Goal: Information Seeking & Learning: Check status

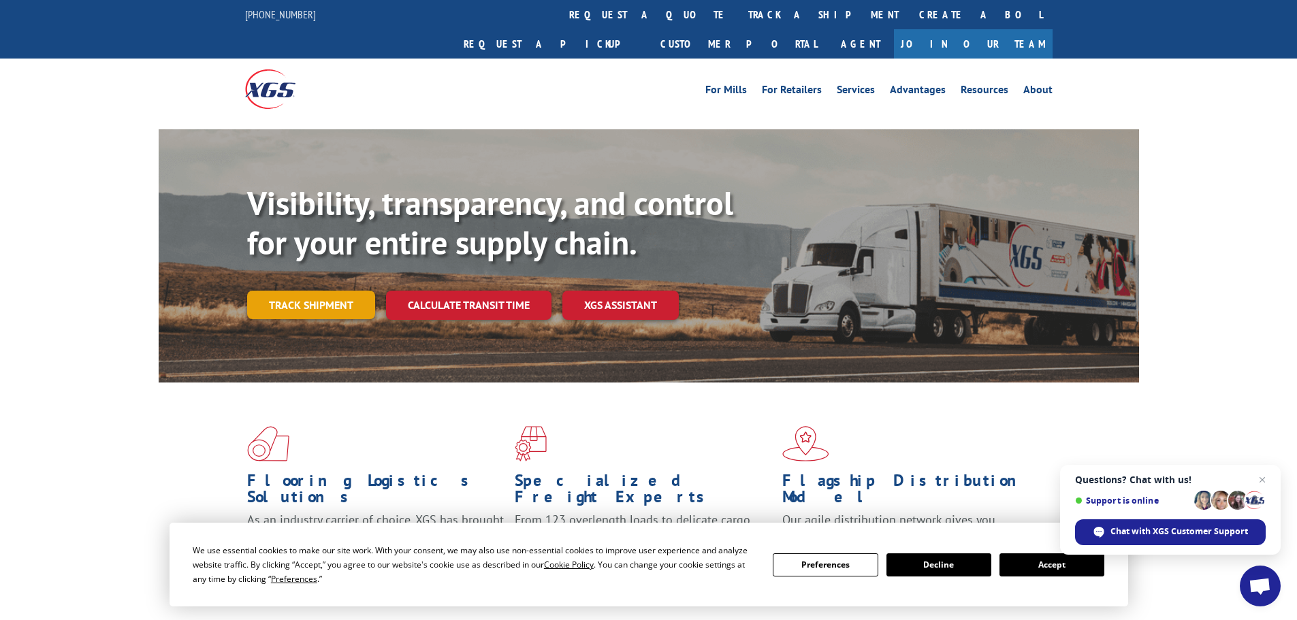
click at [311, 291] on link "Track shipment" at bounding box center [311, 305] width 128 height 29
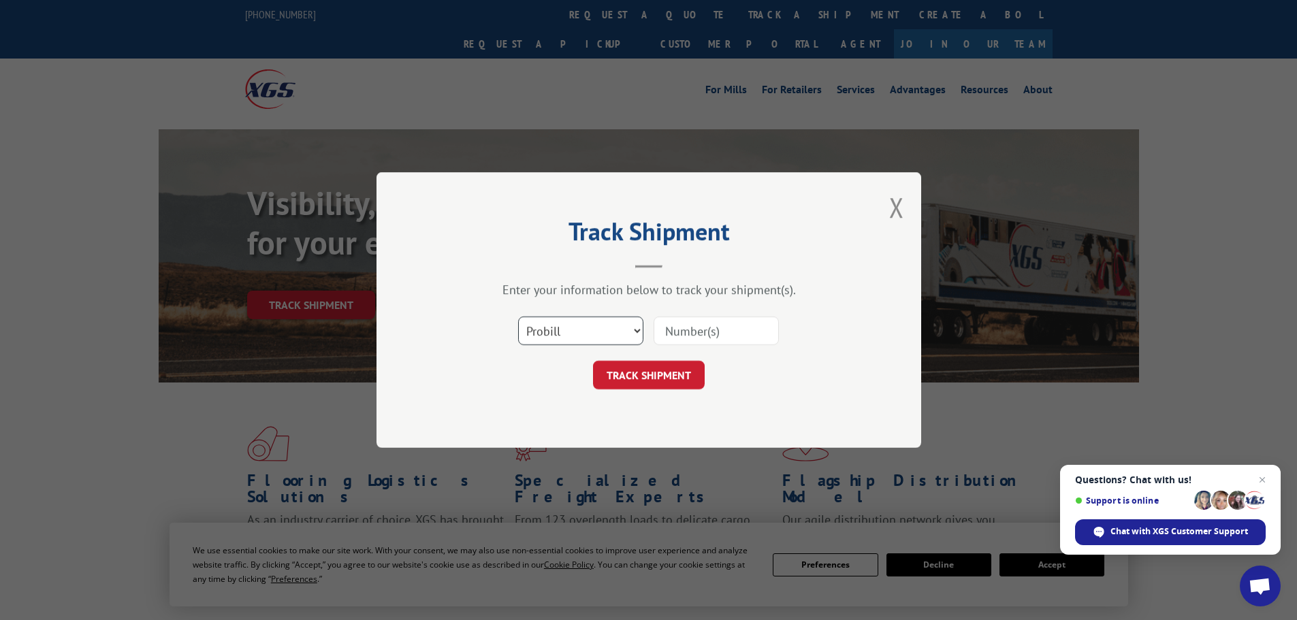
drag, startPoint x: 621, startPoint y: 333, endPoint x: 638, endPoint y: 332, distance: 17.1
click at [621, 333] on select "Select category... Probill BOL PO" at bounding box center [580, 331] width 125 height 29
click at [704, 326] on input at bounding box center [716, 331] width 125 height 29
paste input "85488"
type input "85488"
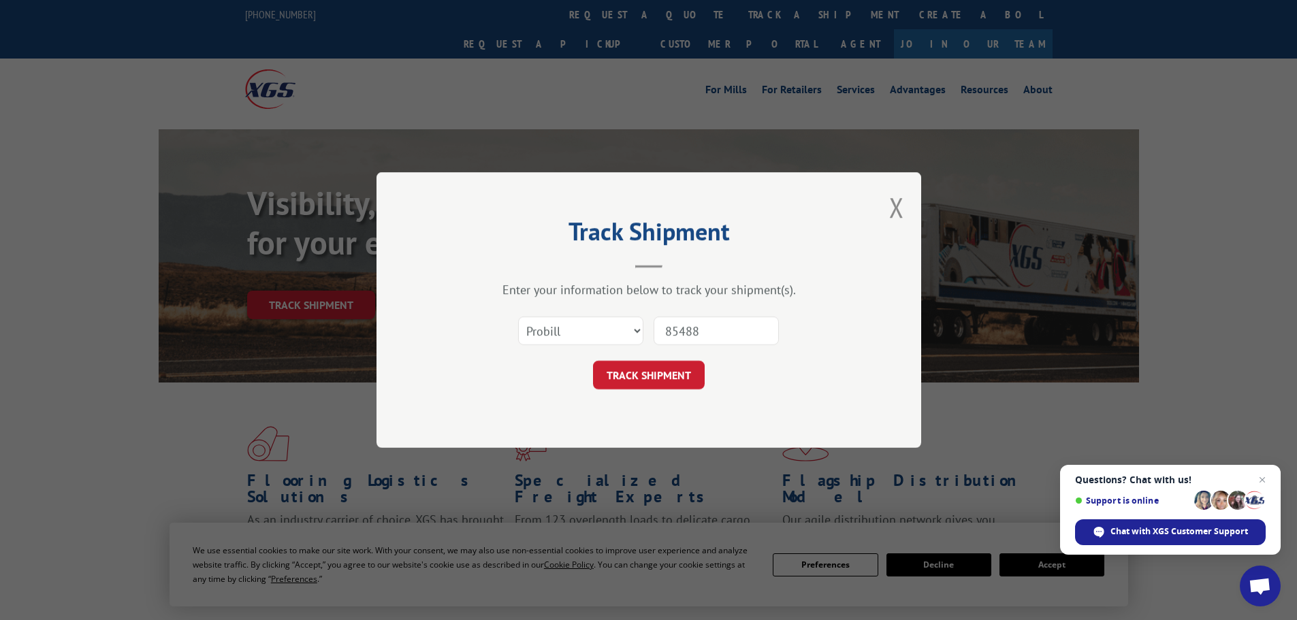
click button "TRACK SHIPMENT" at bounding box center [649, 375] width 112 height 29
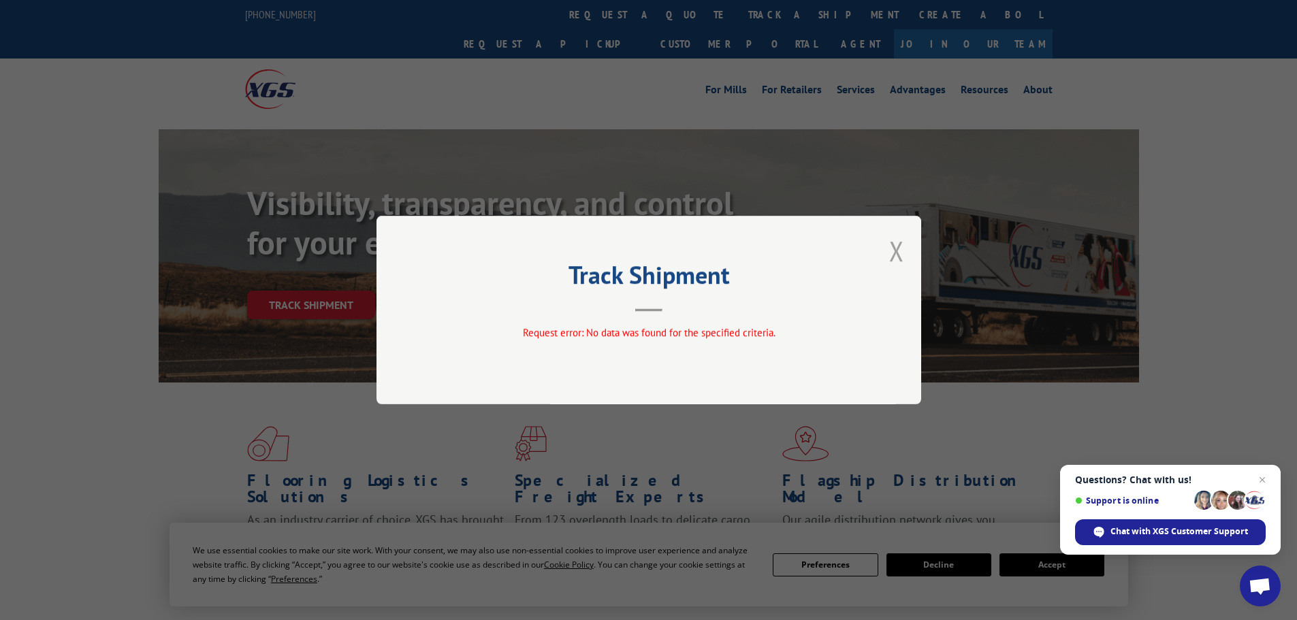
click at [902, 259] on button "Close modal" at bounding box center [896, 251] width 15 height 36
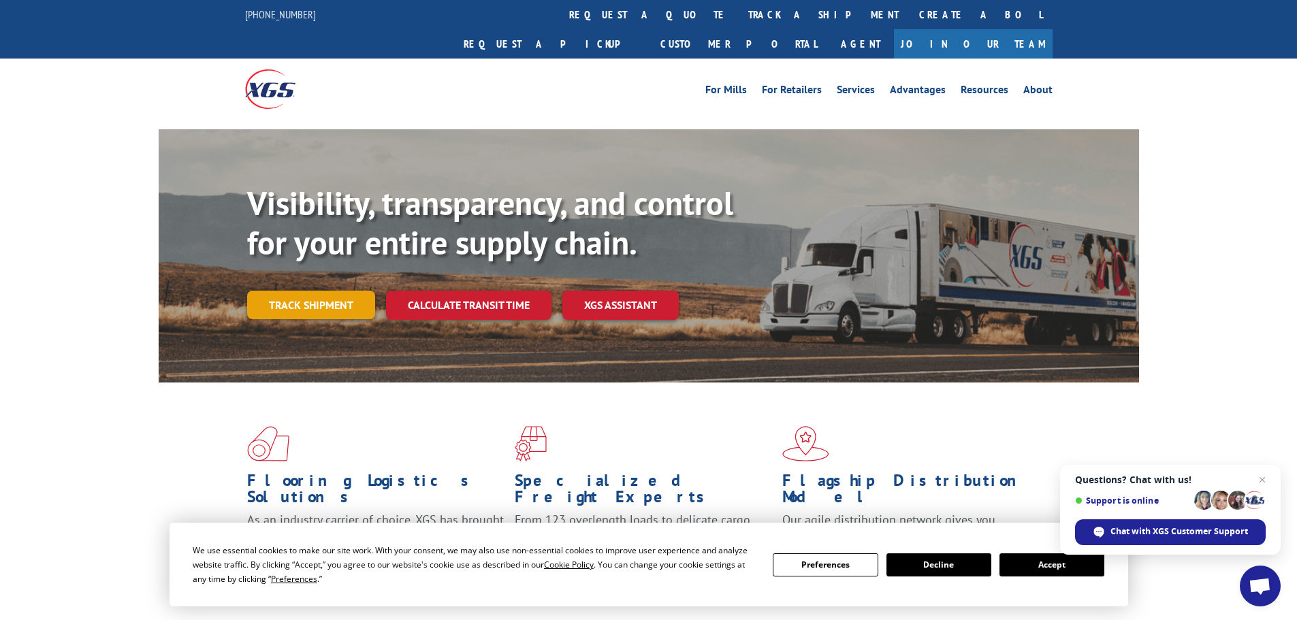
click at [337, 291] on link "Track shipment" at bounding box center [311, 305] width 128 height 29
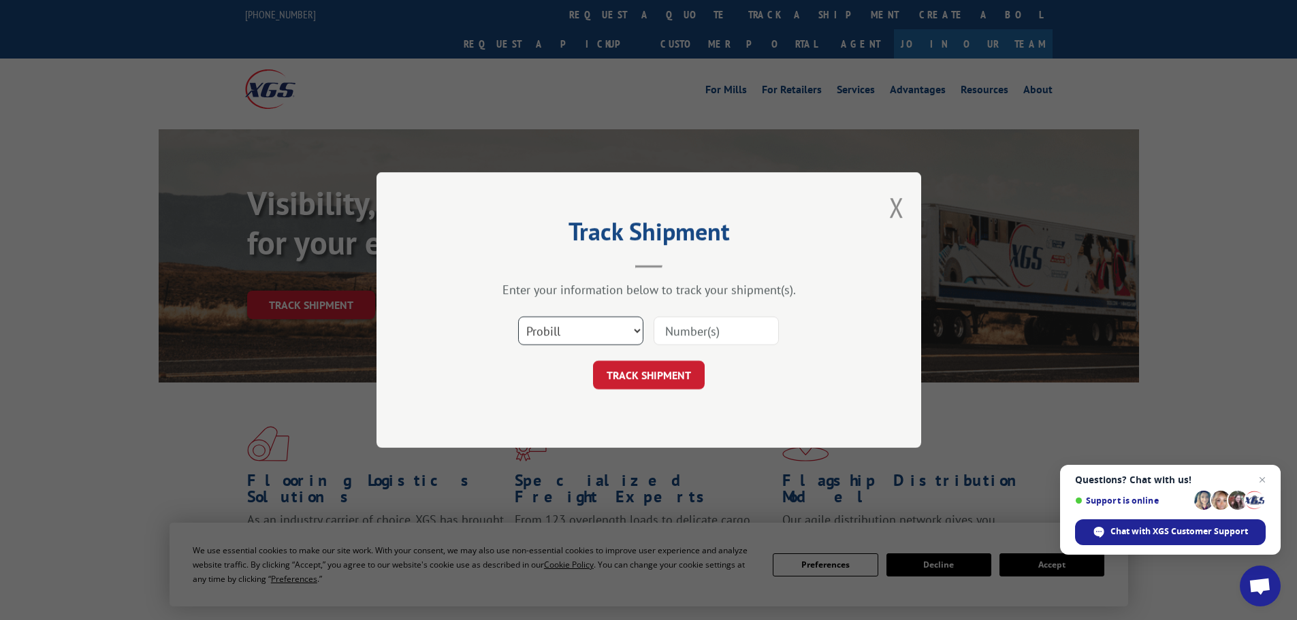
click at [625, 326] on select "Select category... Probill BOL PO" at bounding box center [580, 331] width 125 height 29
select select "bol"
click at [518, 317] on select "Select category... Probill BOL PO" at bounding box center [580, 331] width 125 height 29
click at [674, 337] on input at bounding box center [716, 331] width 125 height 29
paste input "5479075"
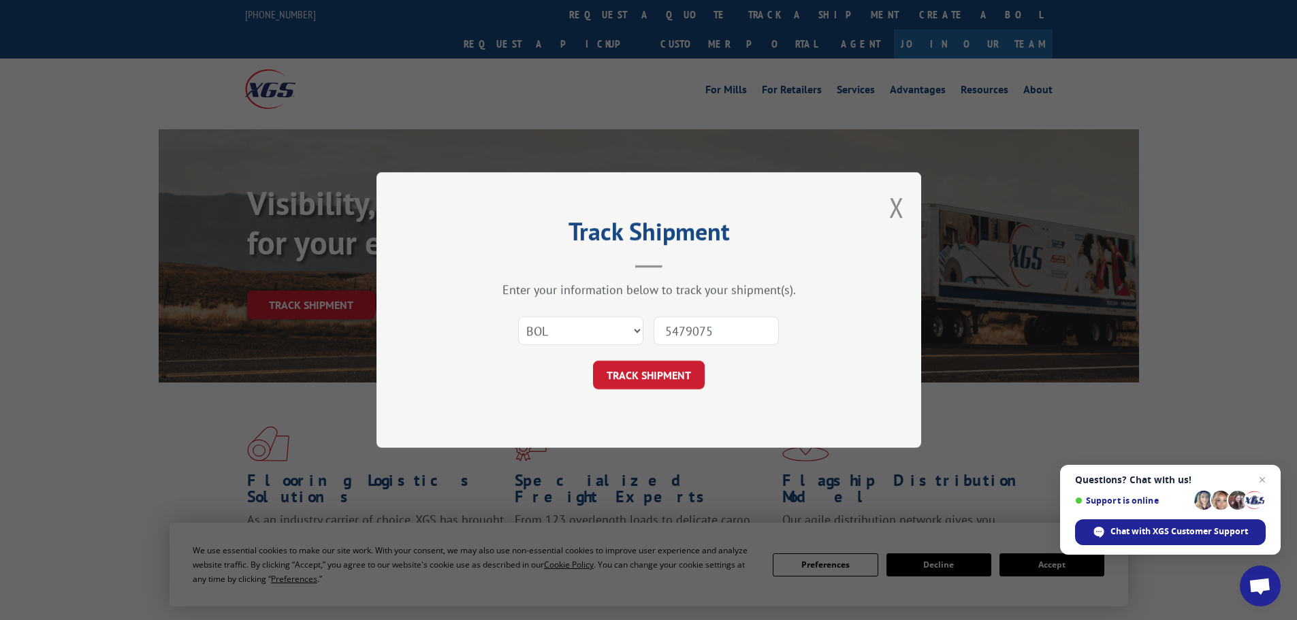
type input "5479075"
click at [593, 361] on button "TRACK SHIPMENT" at bounding box center [649, 375] width 112 height 29
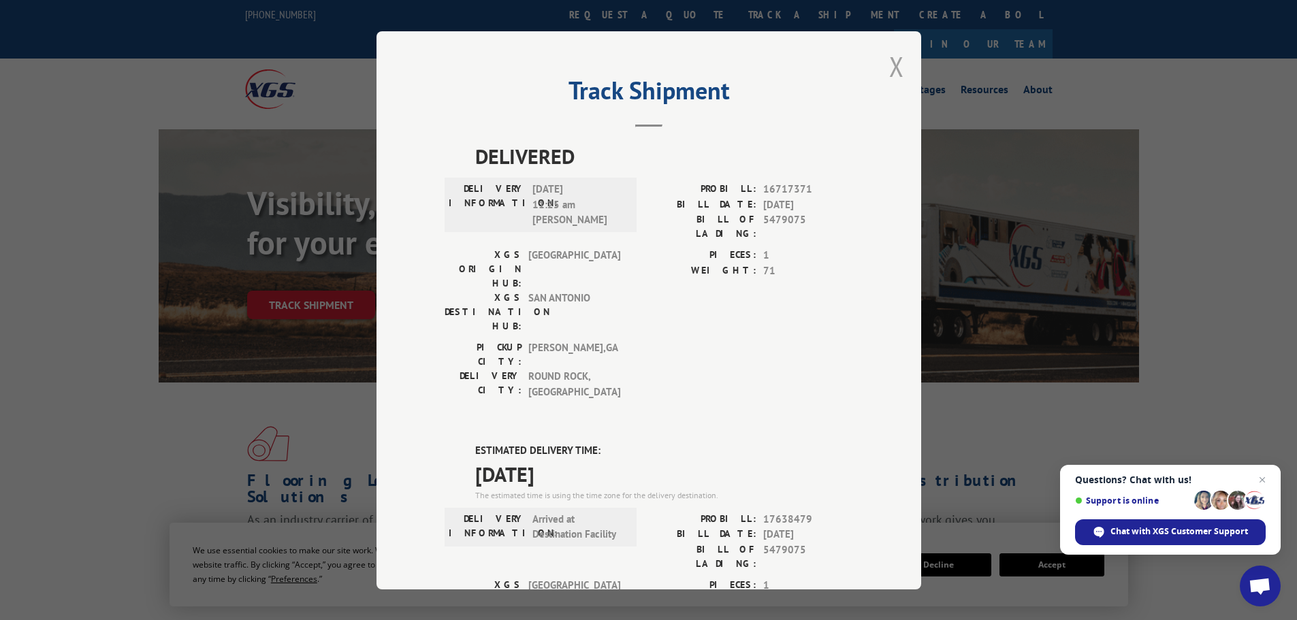
click at [889, 55] on button "Close modal" at bounding box center [896, 66] width 15 height 36
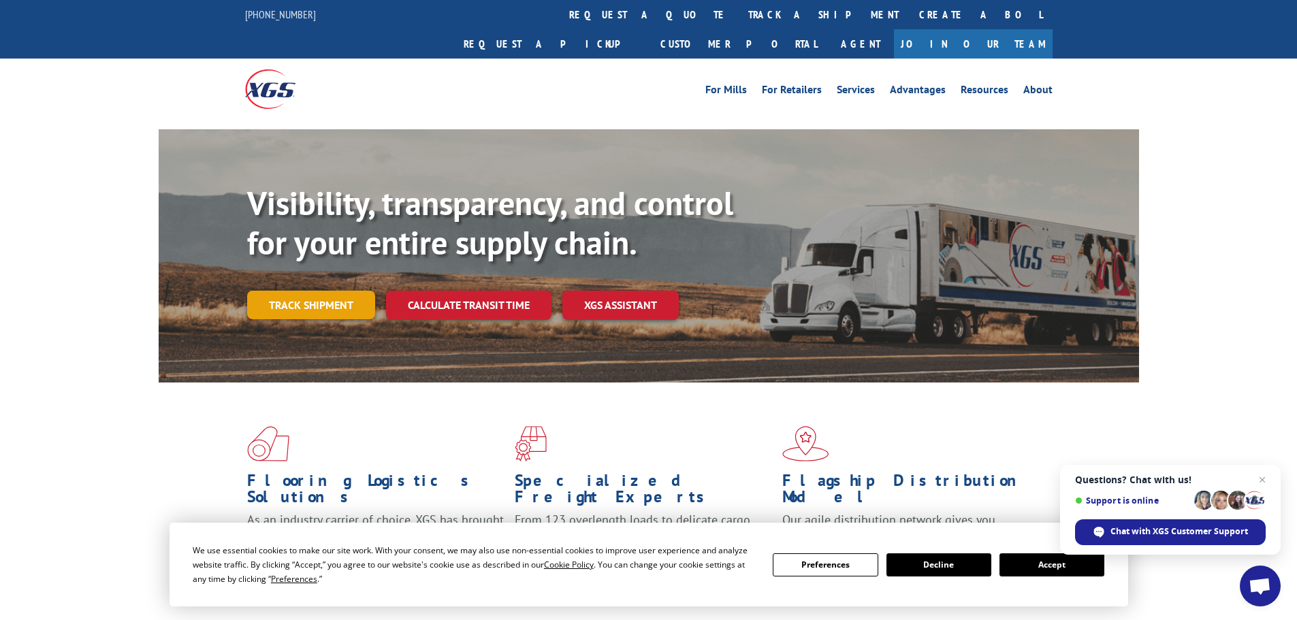
click at [317, 291] on link "Track shipment" at bounding box center [311, 305] width 128 height 29
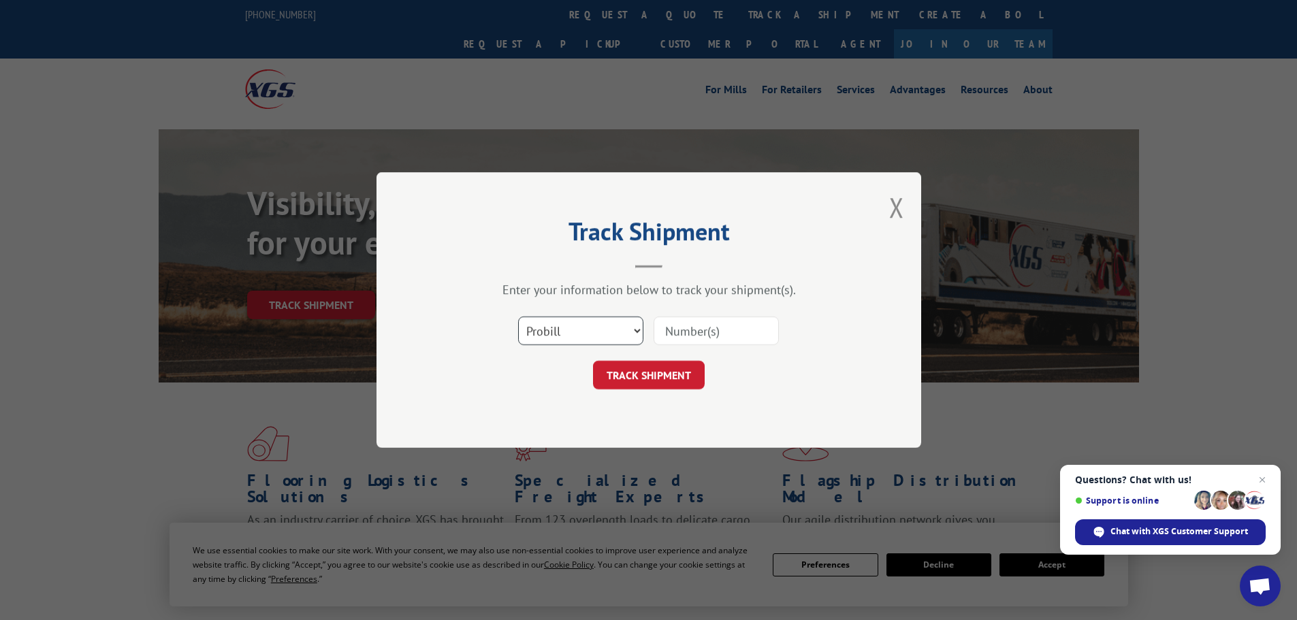
click at [562, 330] on select "Select category... Probill BOL PO" at bounding box center [580, 331] width 125 height 29
select select "po"
click at [518, 317] on select "Select category... Probill BOL PO" at bounding box center [580, 331] width 125 height 29
click at [731, 328] on input at bounding box center [716, 331] width 125 height 29
click at [670, 336] on input at bounding box center [716, 331] width 125 height 29
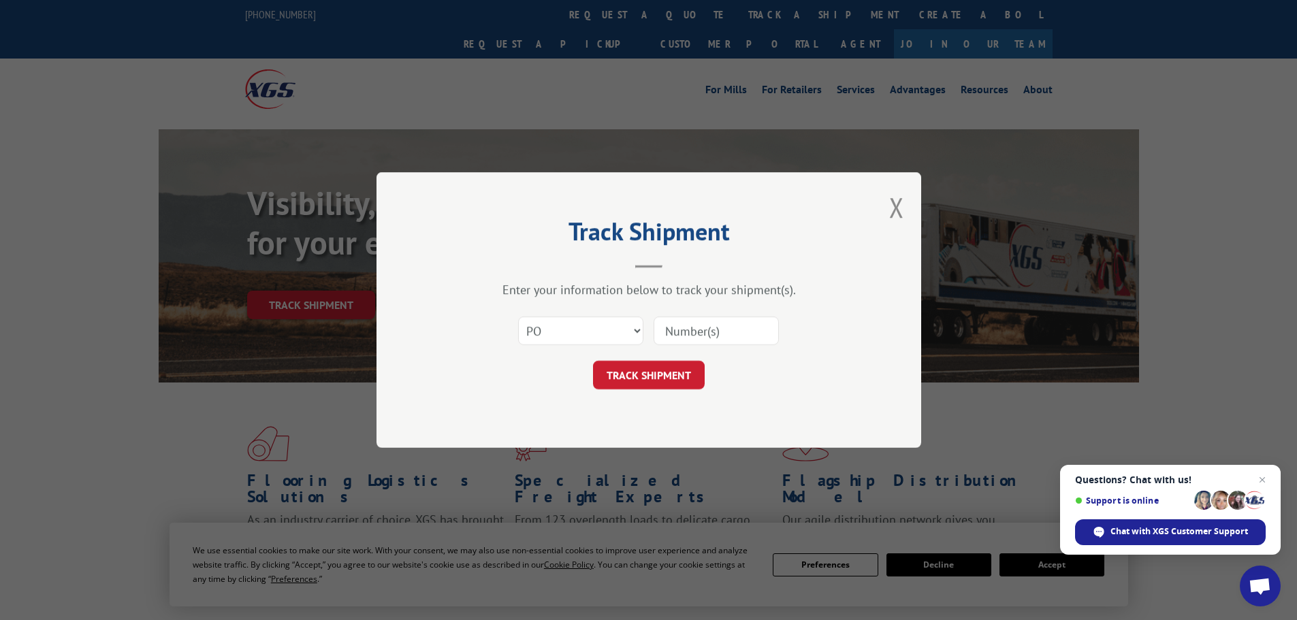
paste input "06509719"
type input "06509719"
click at [652, 369] on button "TRACK SHIPMENT" at bounding box center [649, 375] width 112 height 29
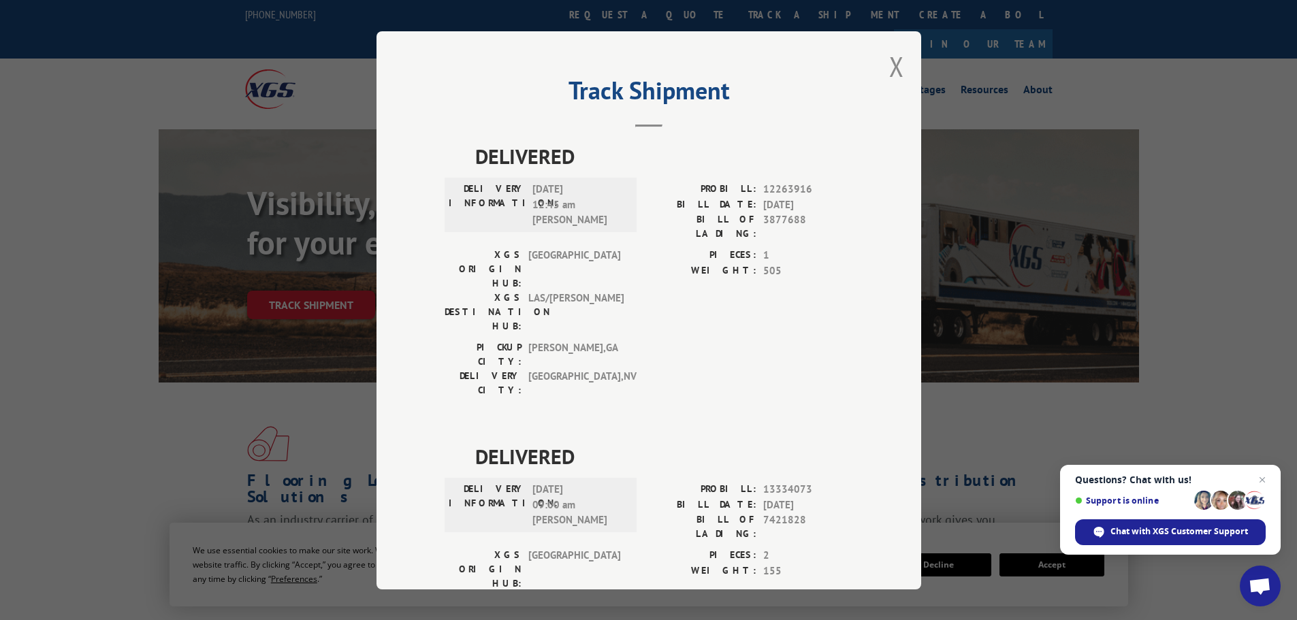
click at [330, 289] on div "Track Shipment DELIVERED DELIVERY INFORMATION: [DATE] 12:45 am [PERSON_NAME]: 1…" at bounding box center [648, 310] width 1297 height 620
click at [330, 264] on div "Track Shipment DELIVERED DELIVERY INFORMATION: [DATE] 12:45 am [PERSON_NAME]: 1…" at bounding box center [648, 310] width 1297 height 620
click at [898, 59] on button "Close modal" at bounding box center [896, 66] width 15 height 36
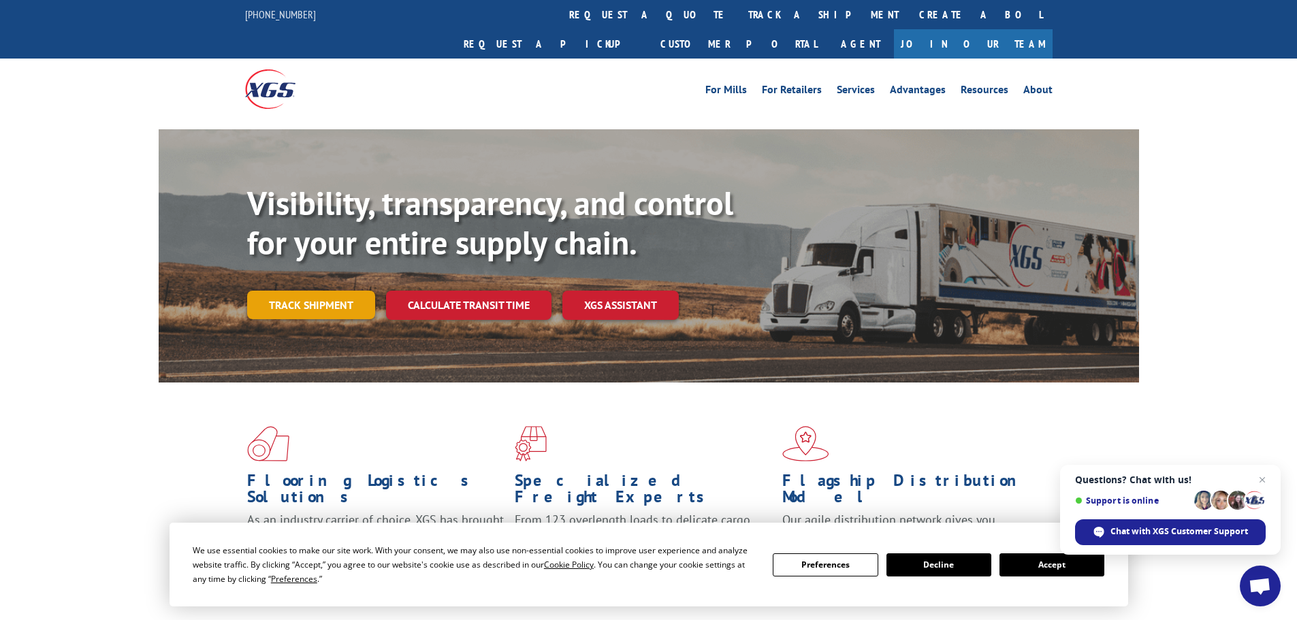
click at [273, 291] on link "Track shipment" at bounding box center [311, 305] width 128 height 29
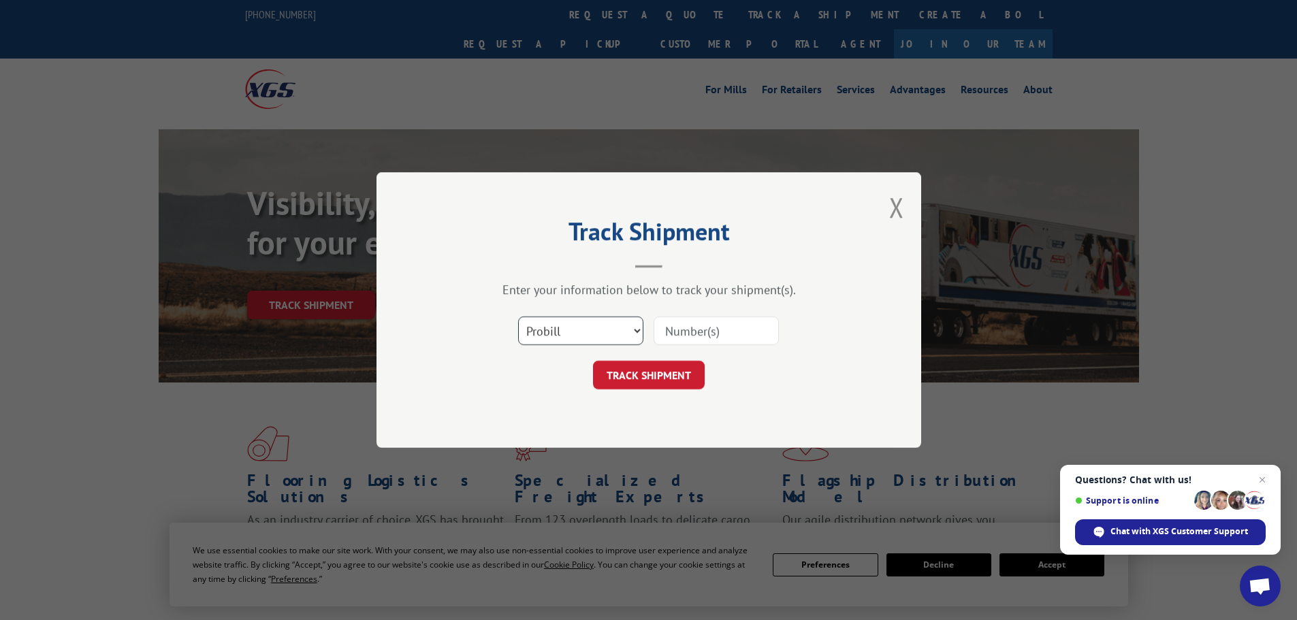
click at [578, 336] on select "Select category... Probill BOL PO" at bounding box center [580, 331] width 125 height 29
select select "bol"
click at [518, 317] on select "Select category... Probill BOL PO" at bounding box center [580, 331] width 125 height 29
drag, startPoint x: 729, startPoint y: 334, endPoint x: 768, endPoint y: 334, distance: 38.8
click at [729, 334] on input at bounding box center [716, 331] width 125 height 29
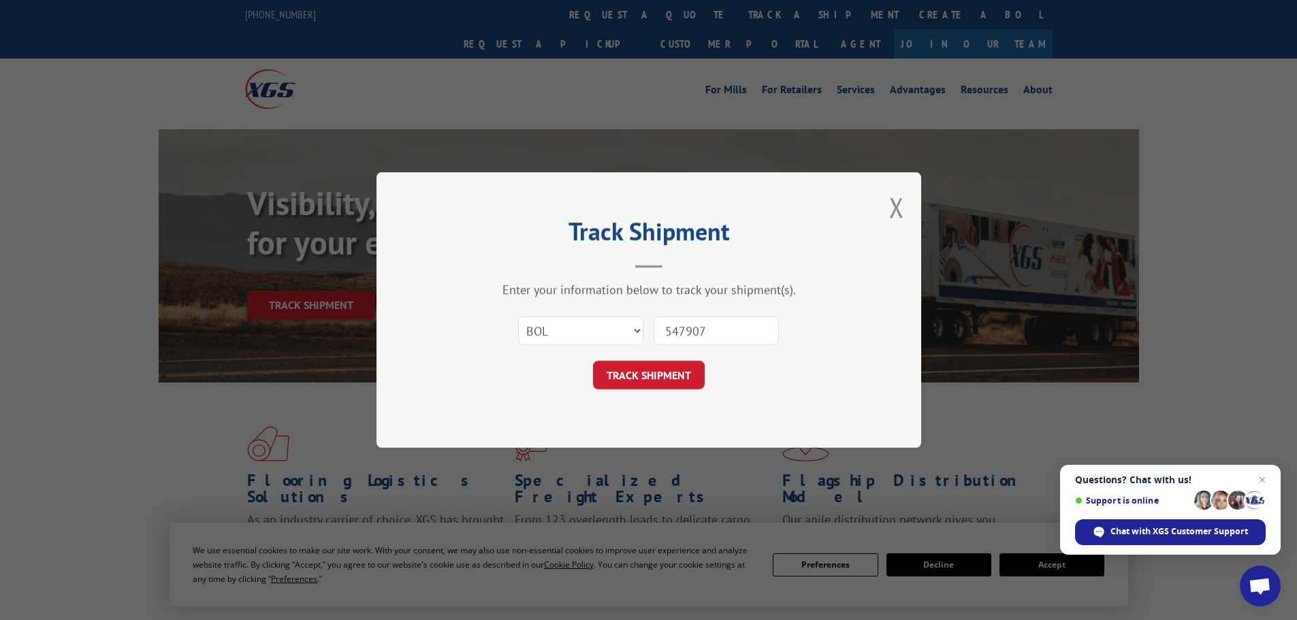
type input "5479075"
click button "TRACK SHIPMENT" at bounding box center [649, 375] width 112 height 29
